Goal: Task Accomplishment & Management: Complete application form

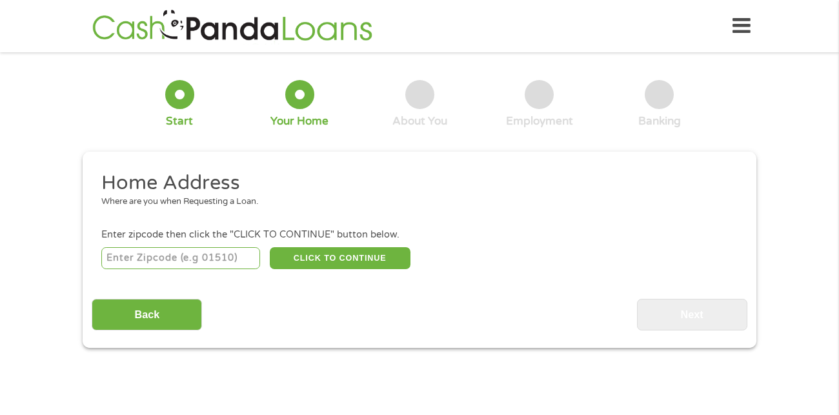
click at [205, 259] on input "number" at bounding box center [180, 258] width 159 height 22
type input "64701"
click at [301, 257] on button "CLICK TO CONTINUE" at bounding box center [340, 258] width 141 height 22
type input "64701"
type input "Harrisonville"
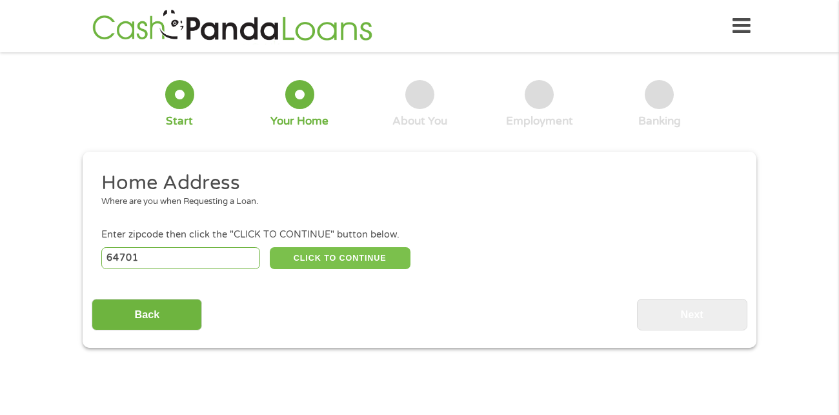
select select "[US_STATE]"
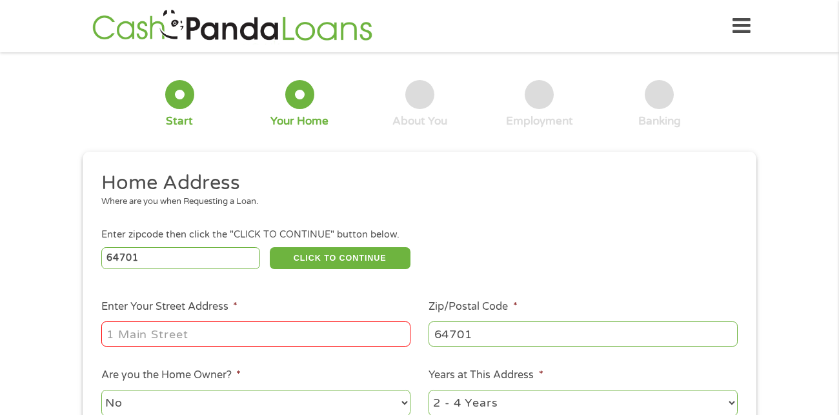
click at [151, 338] on input "Enter Your Street Address *" at bounding box center [255, 333] width 309 height 25
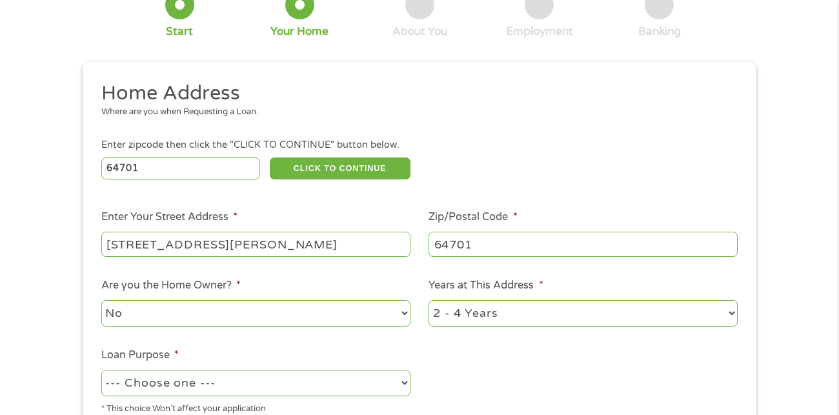
scroll to position [90, 0]
type input "[STREET_ADDRESS][PERSON_NAME]"
click at [731, 311] on select "1 Year or less 1 - 2 Years 2 - 4 Years Over 4 Years" at bounding box center [582, 312] width 309 height 26
select select "12months"
click at [428, 299] on select "1 Year or less 1 - 2 Years 2 - 4 Years Over 4 Years" at bounding box center [582, 312] width 309 height 26
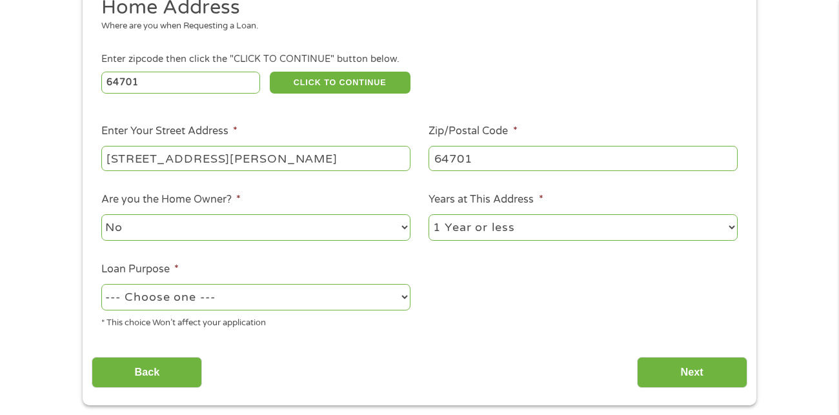
scroll to position [177, 0]
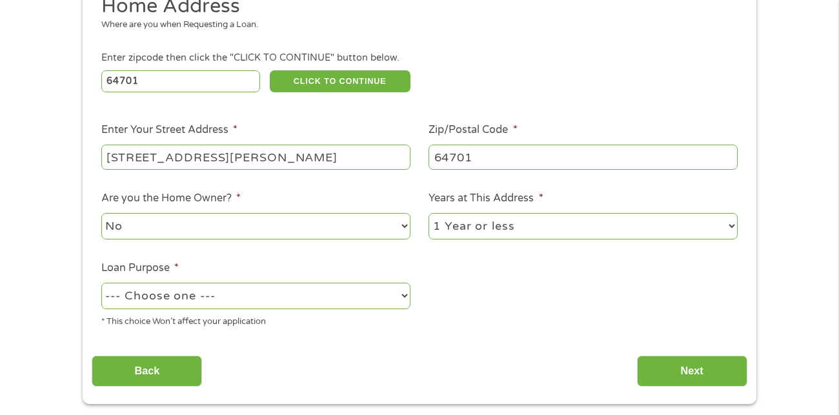
click at [405, 294] on select "--- Choose one --- Pay Bills Debt Consolidation Home Improvement Major Purchase…" at bounding box center [255, 296] width 309 height 26
select select "paybills"
click at [101, 283] on select "--- Choose one --- Pay Bills Debt Consolidation Home Improvement Major Purchase…" at bounding box center [255, 296] width 309 height 26
click at [673, 370] on input "Next" at bounding box center [692, 371] width 110 height 32
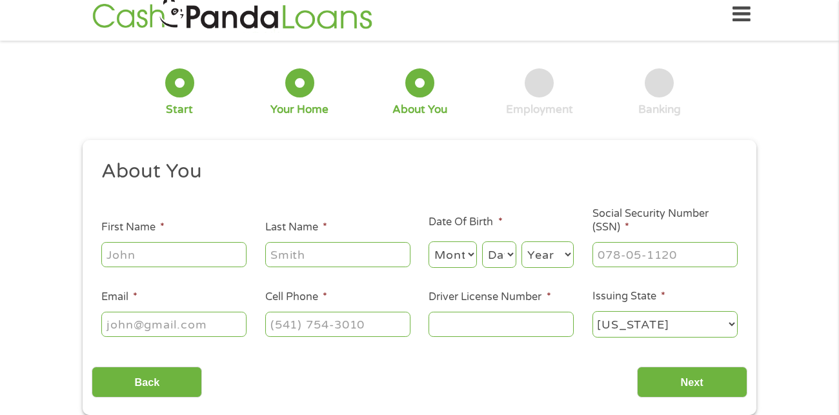
scroll to position [0, 0]
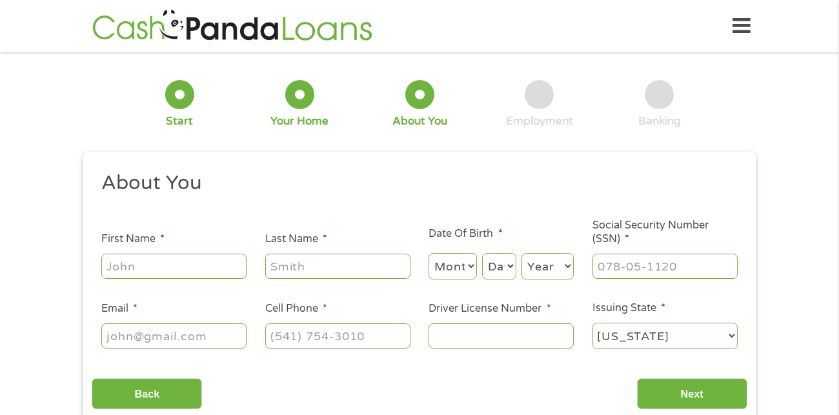
click at [673, 370] on div "Back Next" at bounding box center [419, 388] width 655 height 41
